Goal: Task Accomplishment & Management: Manage account settings

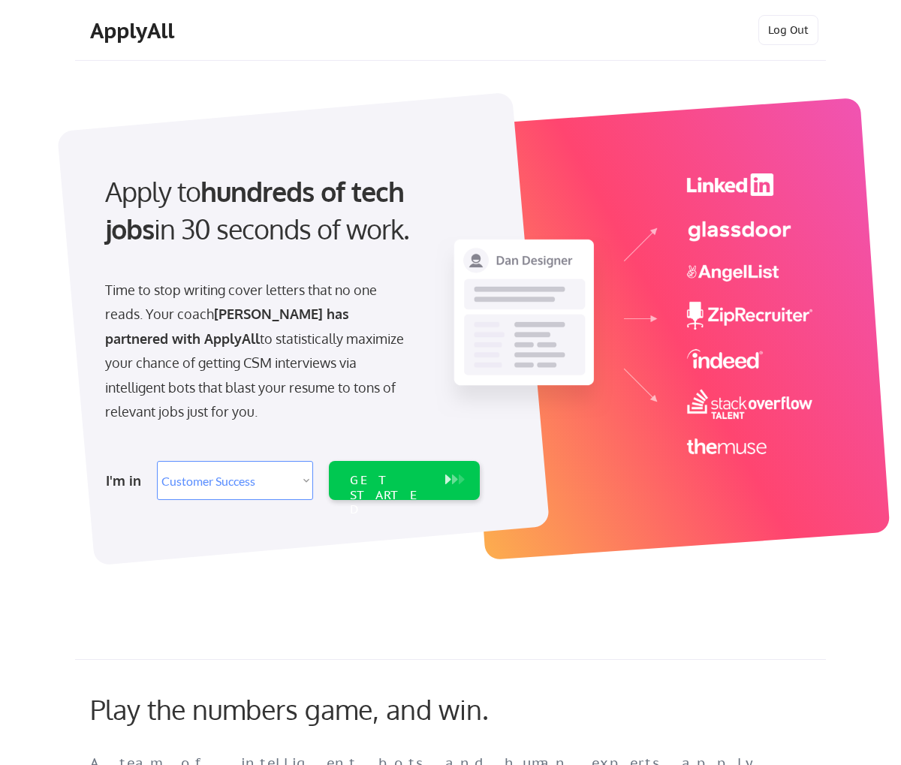
select select ""sales""
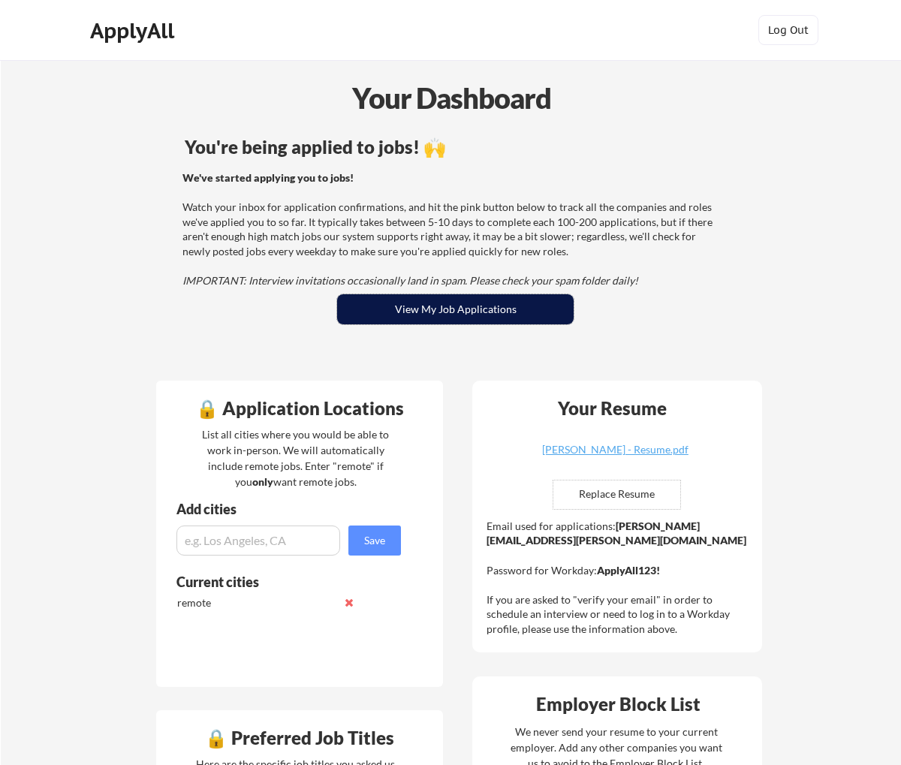
drag, startPoint x: 511, startPoint y: 313, endPoint x: 538, endPoint y: 297, distance: 31.3
click at [511, 313] on button "View My Job Applications" at bounding box center [455, 309] width 237 height 30
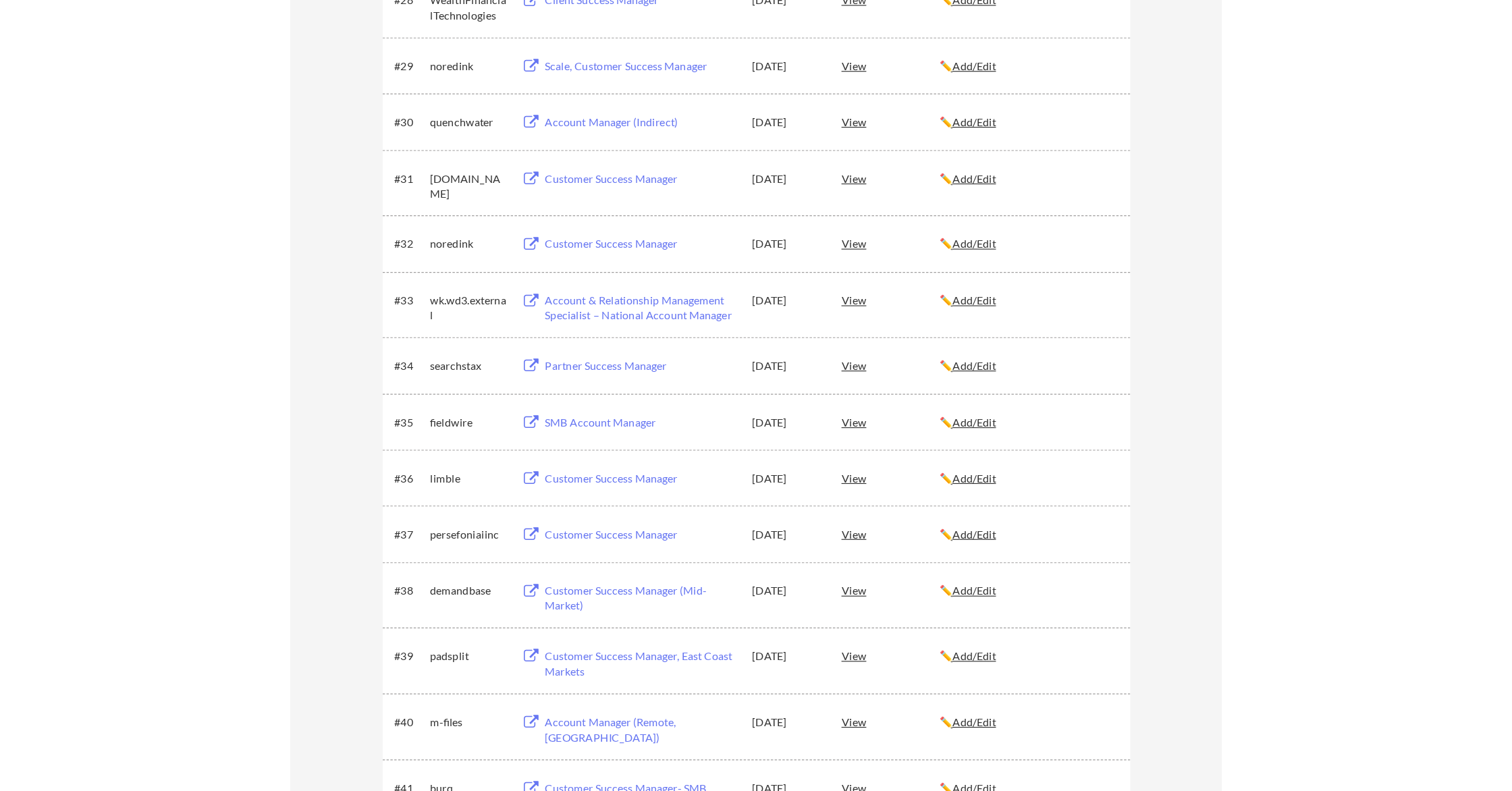
scroll to position [1741, 0]
